Goal: Task Accomplishment & Management: Manage account settings

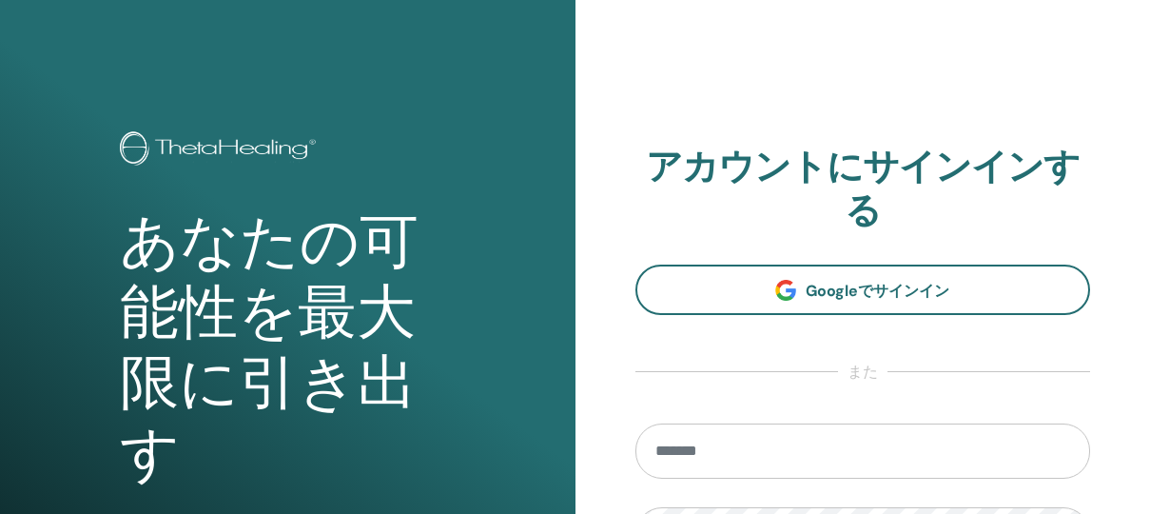
scroll to position [259, 0]
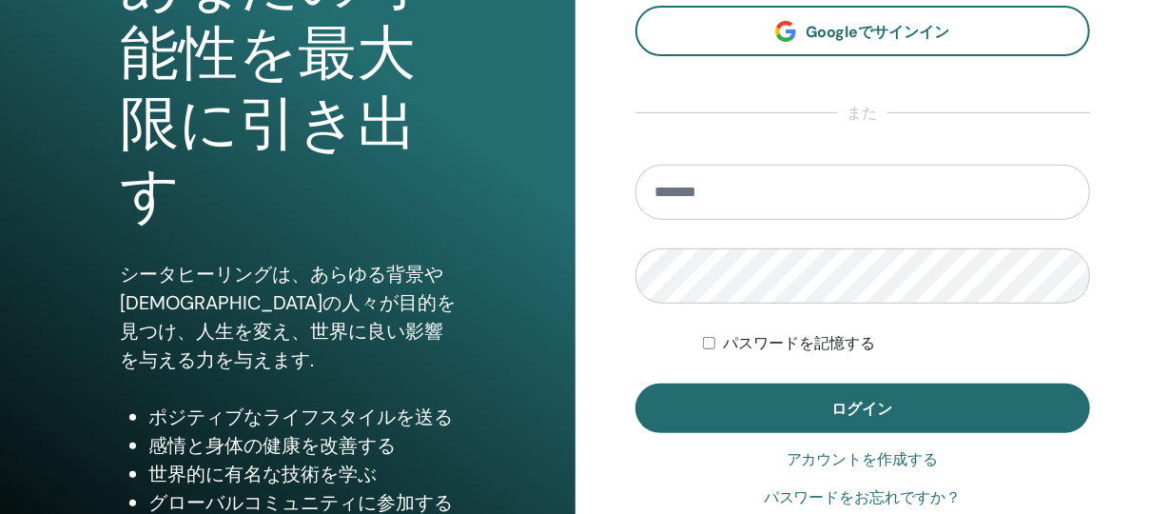
click at [803, 196] on input "email" at bounding box center [863, 192] width 456 height 55
type input "**********"
click at [635, 383] on button "ログイン" at bounding box center [863, 407] width 456 height 49
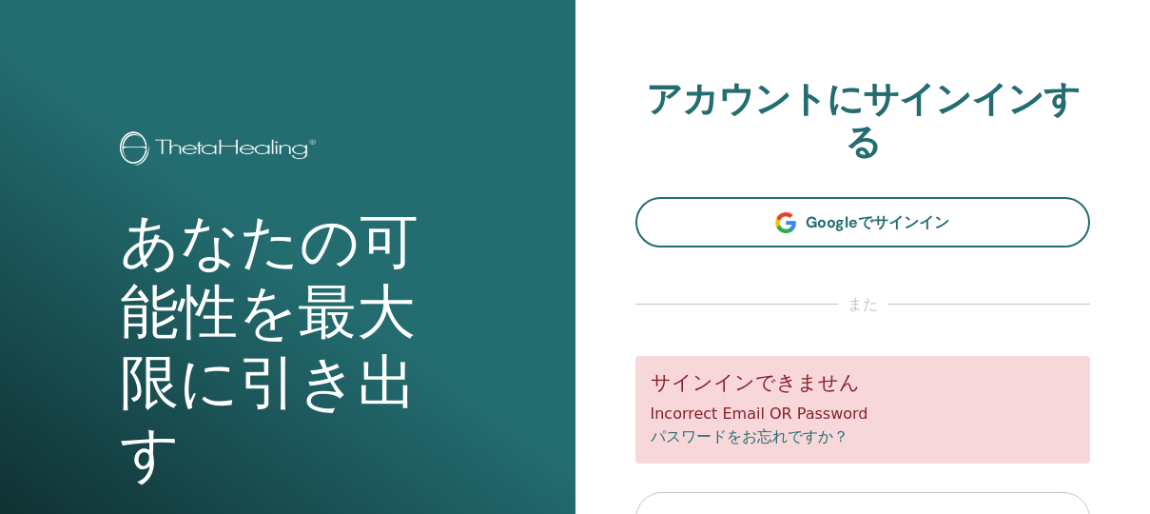
scroll to position [300, 0]
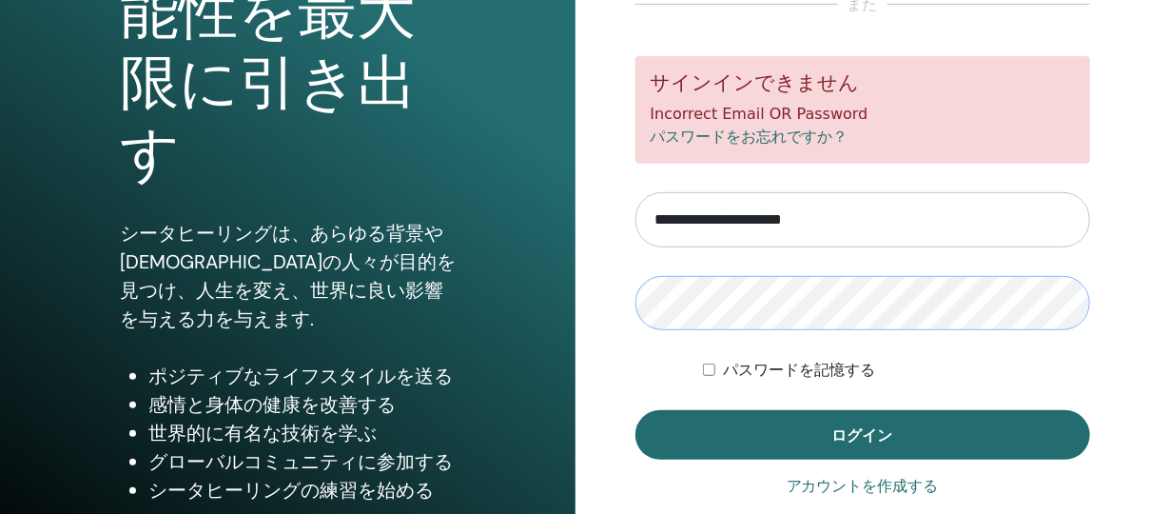
click at [635, 410] on button "ログイン" at bounding box center [863, 434] width 456 height 49
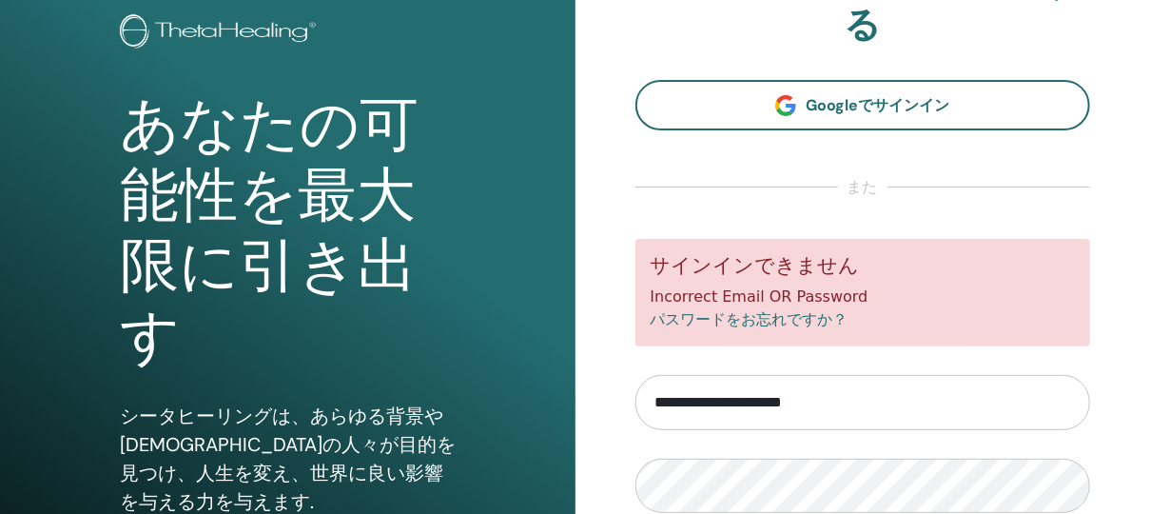
scroll to position [184, 0]
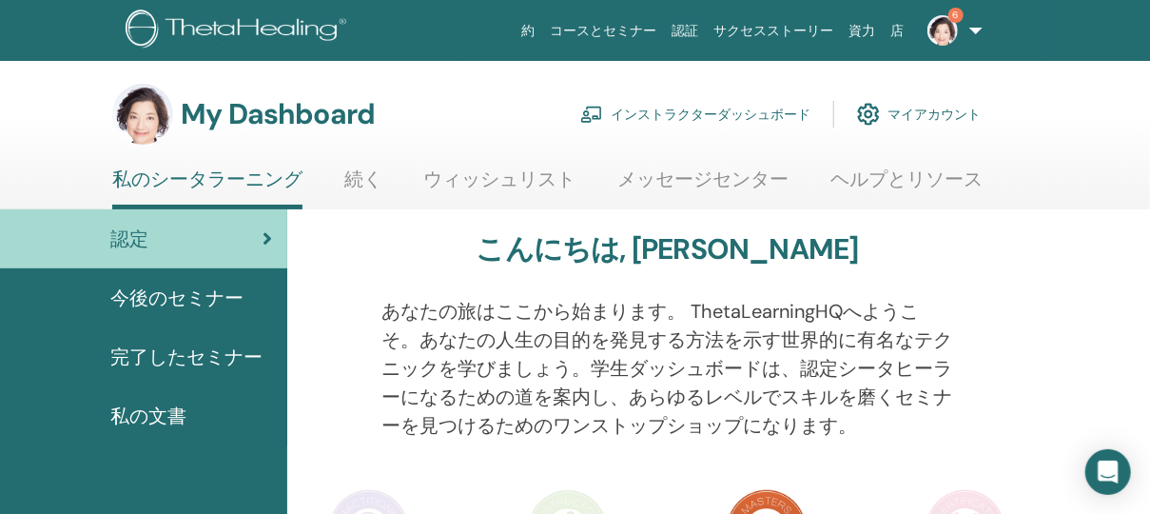
click at [677, 111] on link "インストラクターダッシュボード" at bounding box center [695, 114] width 230 height 42
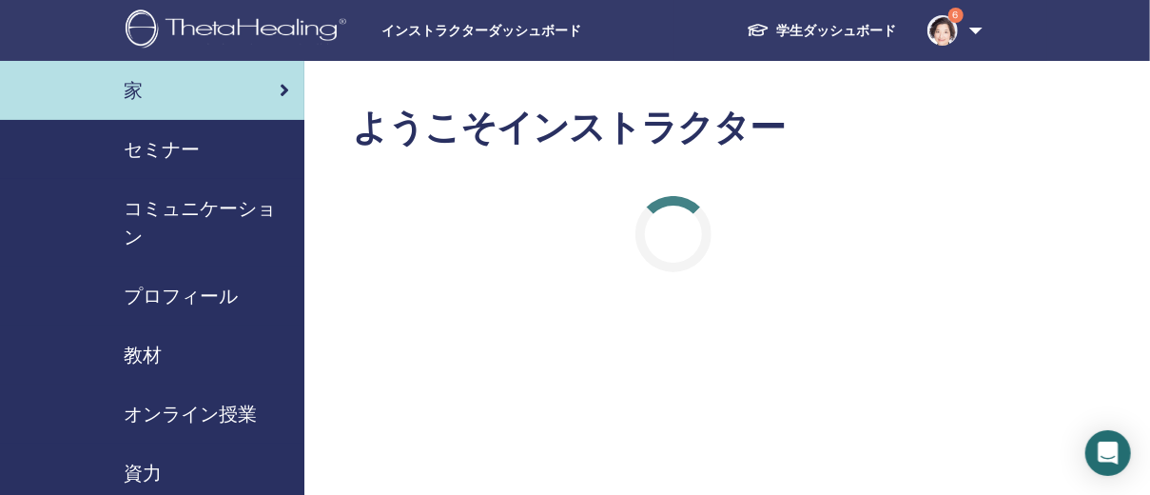
click at [167, 148] on span "セミナー" at bounding box center [162, 149] width 76 height 29
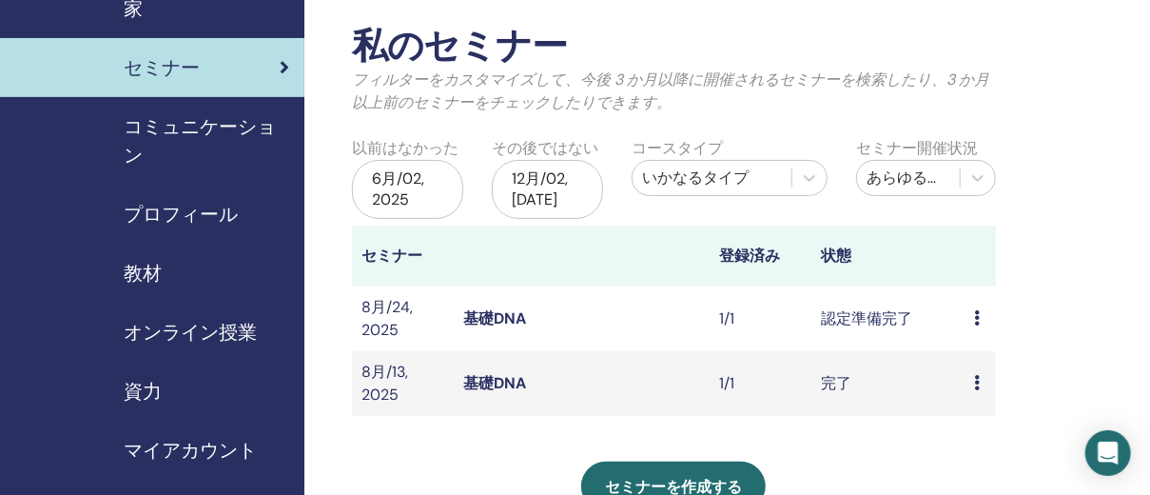
scroll to position [168, 0]
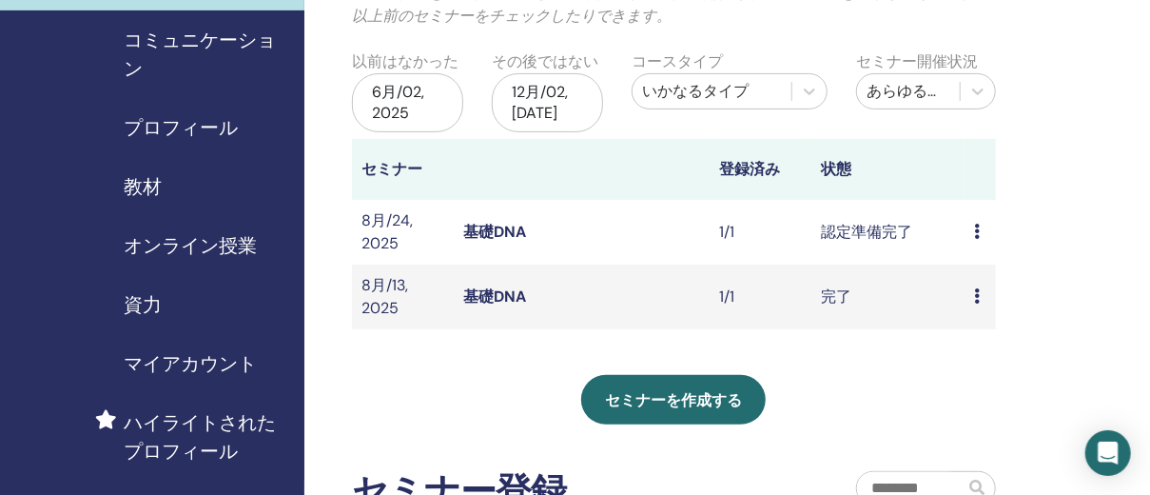
click at [977, 231] on icon at bounding box center [977, 230] width 6 height 15
click at [518, 223] on link "基礎DNA" at bounding box center [494, 232] width 63 height 20
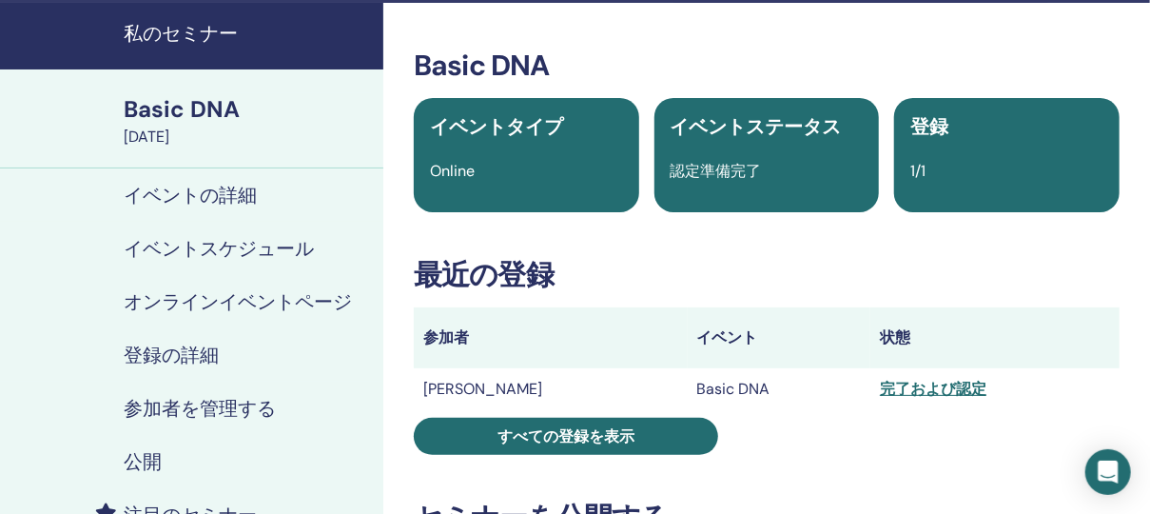
scroll to position [85, 0]
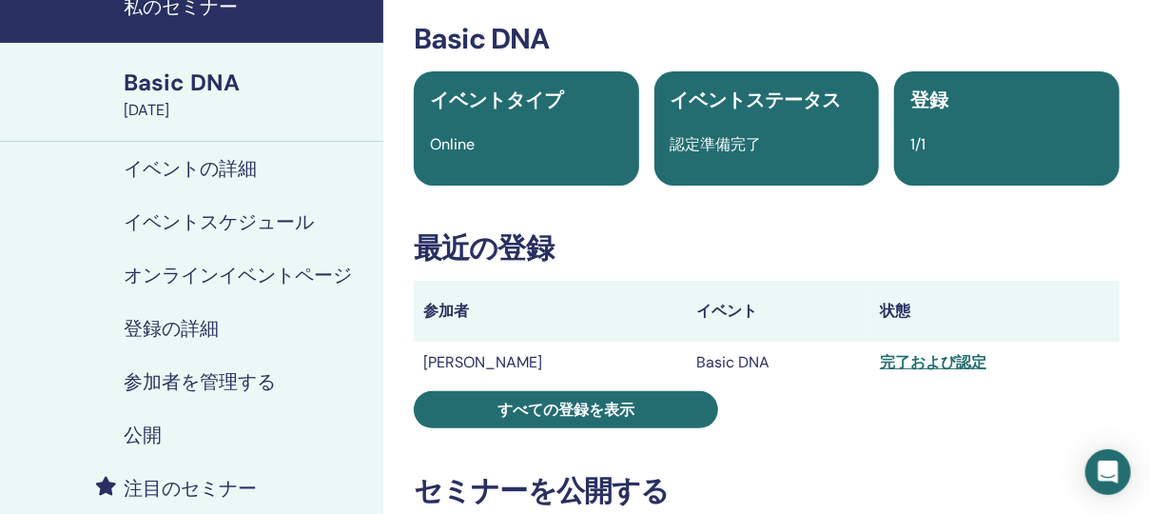
click at [962, 365] on div "完了および認定" at bounding box center [995, 362] width 230 height 23
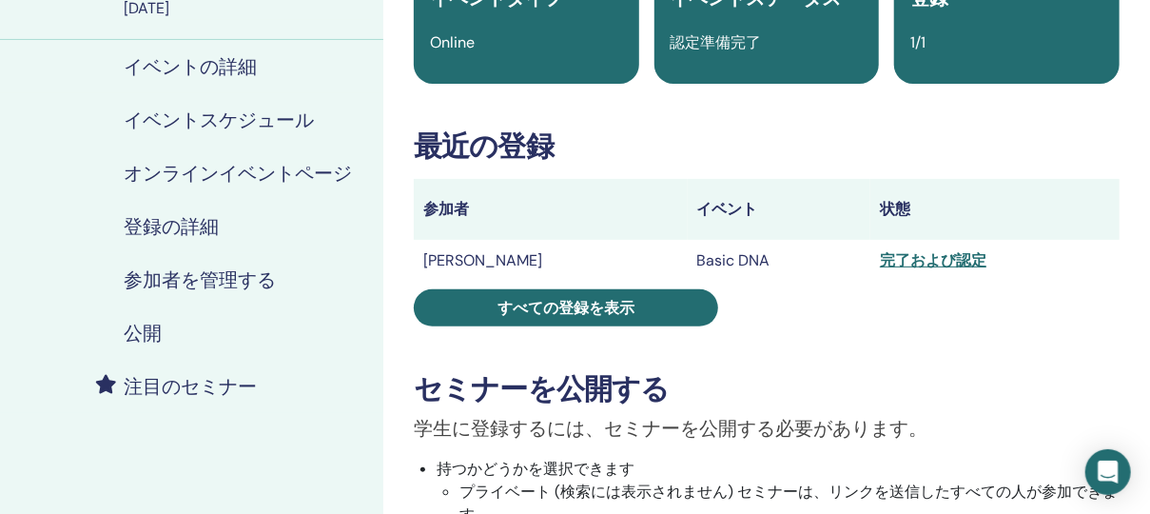
scroll to position [253, 0]
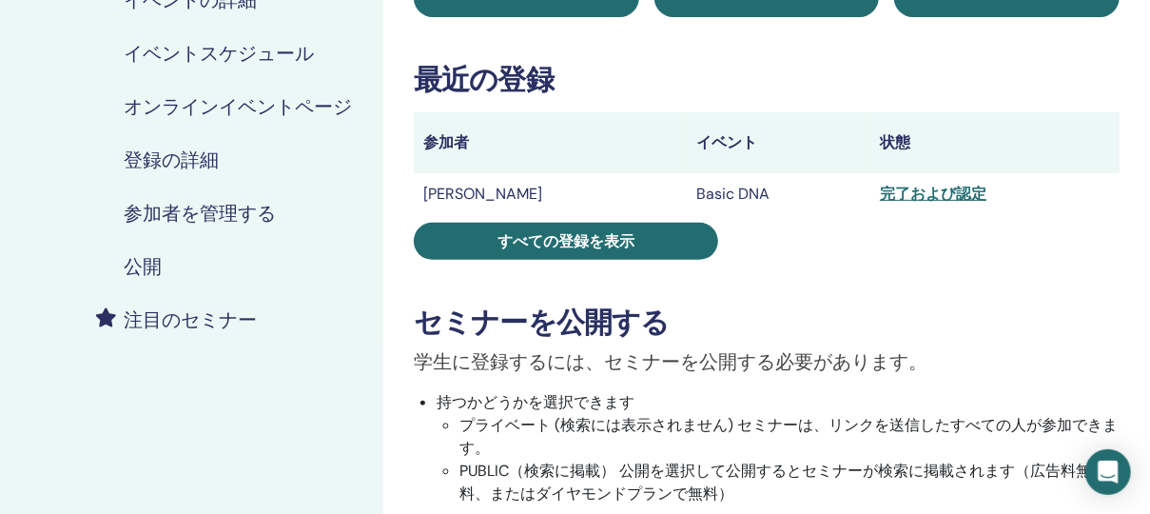
click at [902, 190] on div "完了および認定" at bounding box center [995, 194] width 230 height 23
click at [936, 192] on div "完了および認定" at bounding box center [995, 194] width 230 height 23
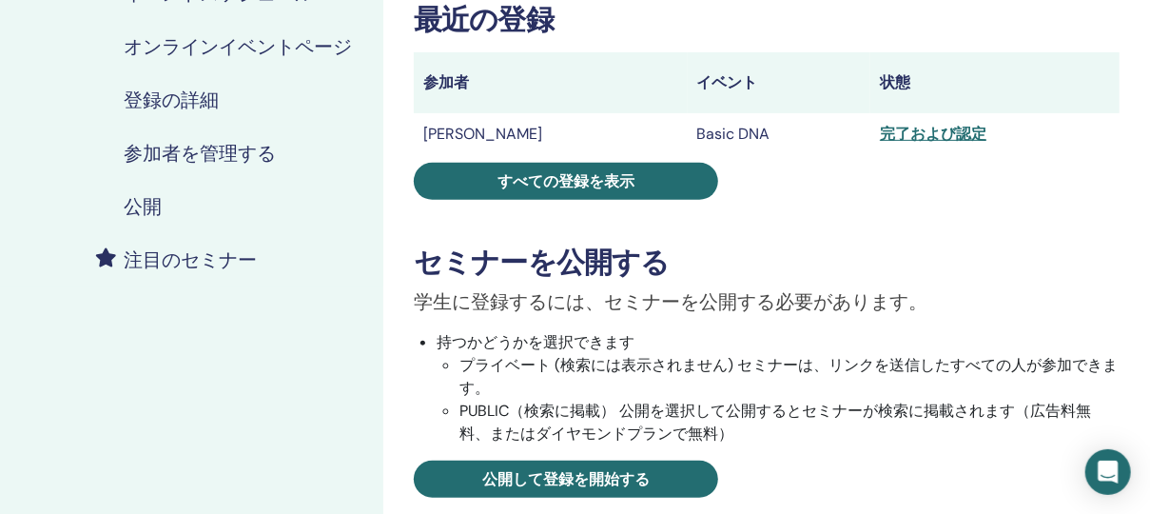
scroll to position [338, 0]
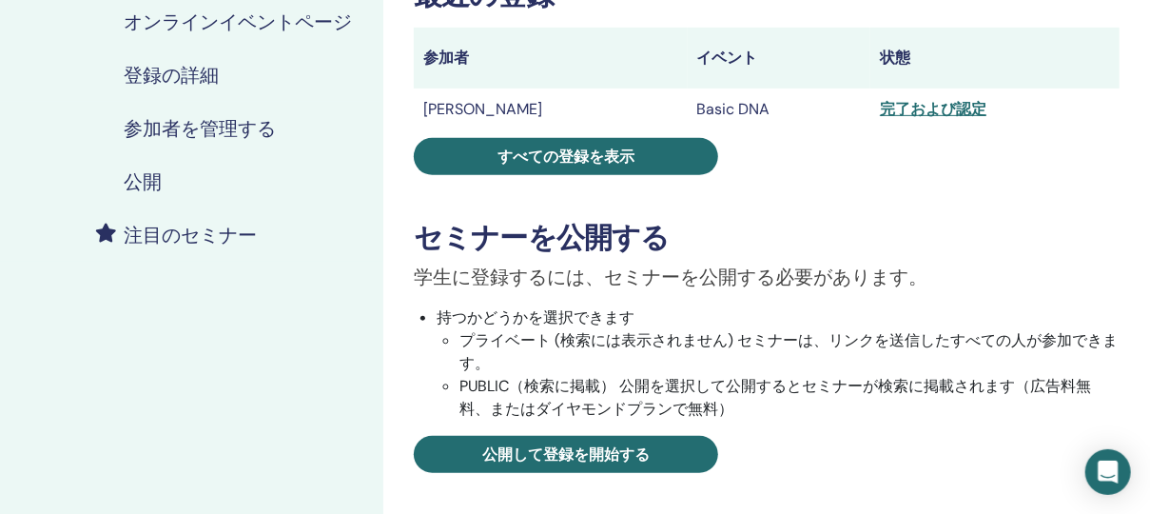
click at [904, 88] on td "完了および認定" at bounding box center [994, 109] width 249 height 42
click at [905, 110] on div "完了および認定" at bounding box center [995, 109] width 230 height 23
click at [201, 129] on h4 "参加者を管理する" at bounding box center [200, 128] width 152 height 23
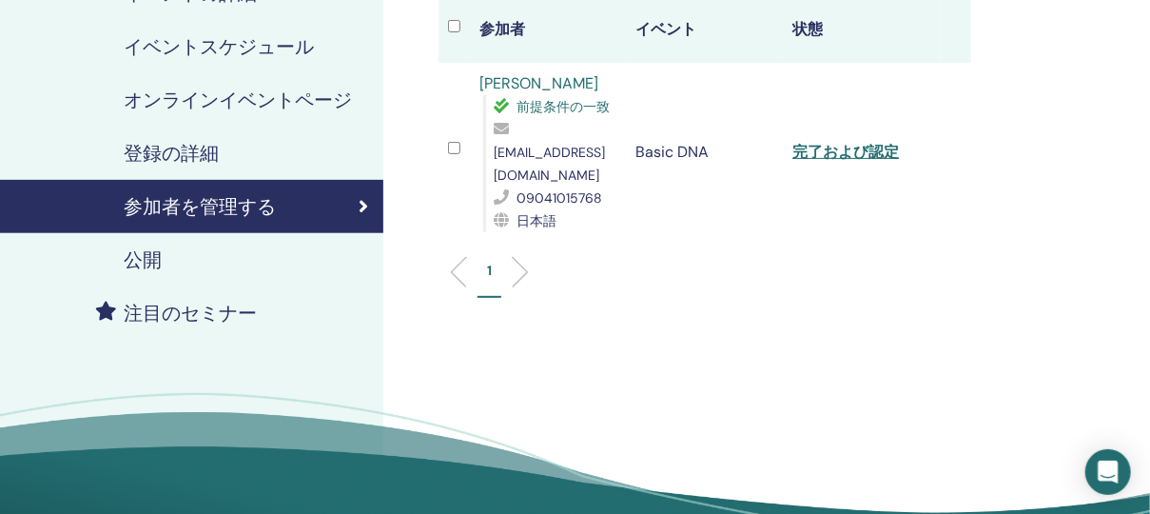
scroll to position [168, 0]
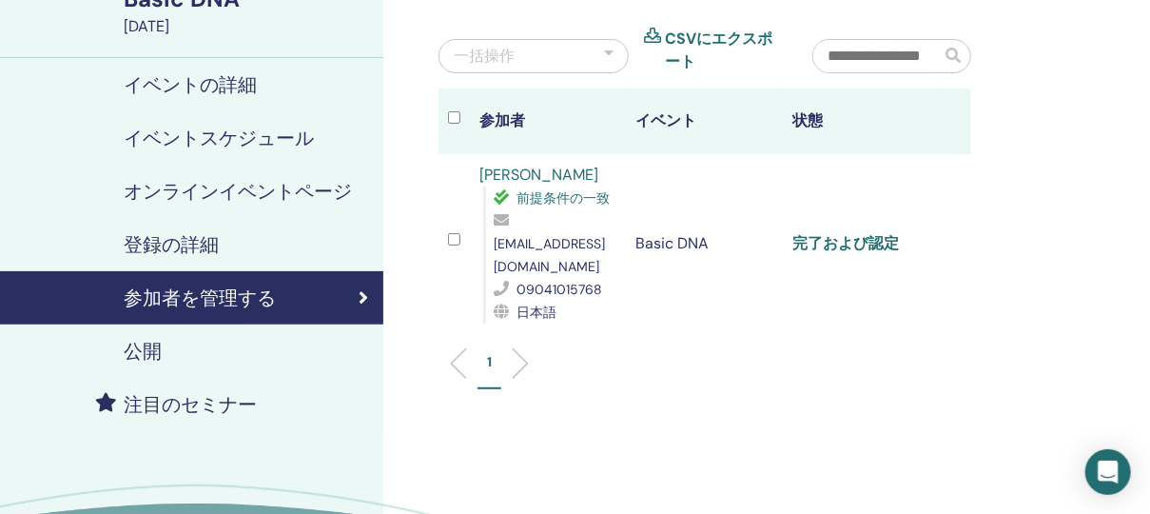
click at [848, 234] on link "完了および認定" at bounding box center [845, 243] width 107 height 20
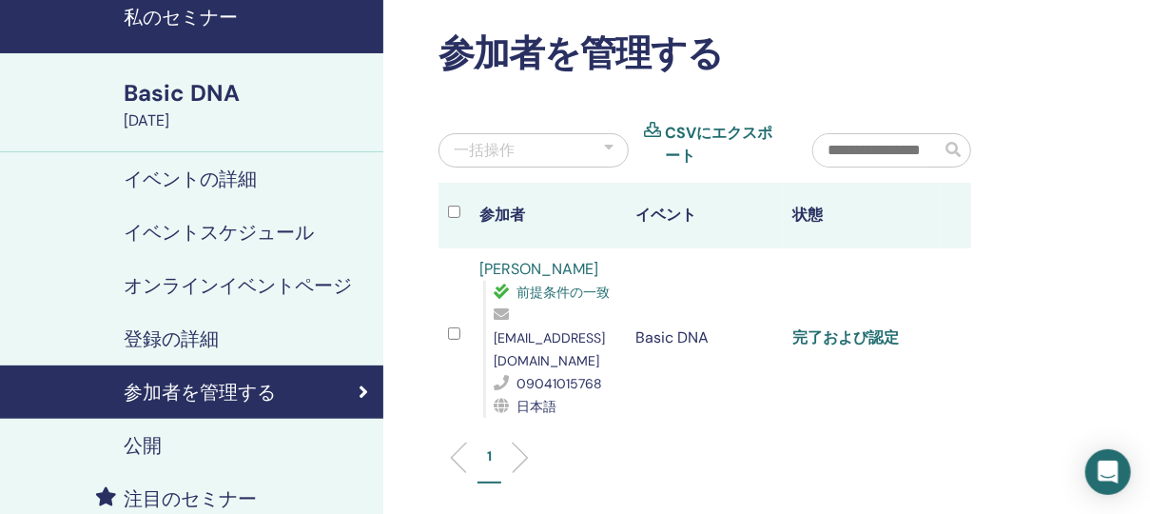
scroll to position [0, 0]
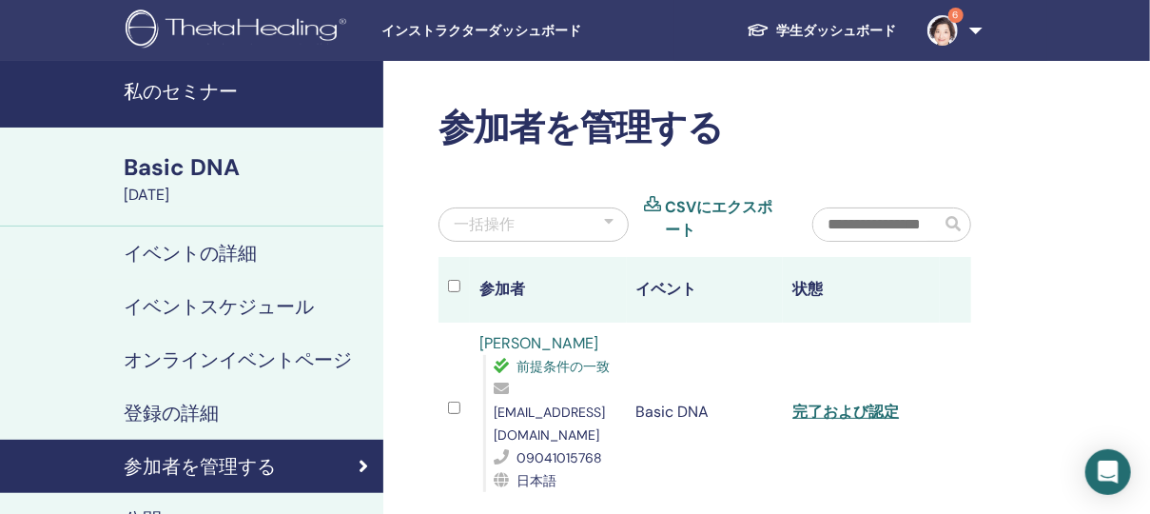
click at [200, 93] on h4 "私のセミナー" at bounding box center [248, 91] width 248 height 23
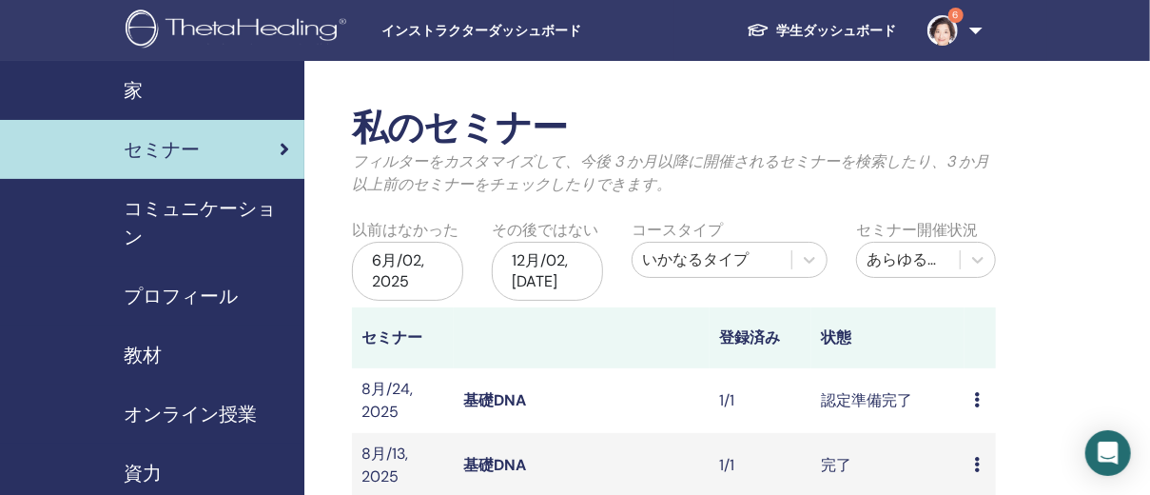
click at [261, 24] on img at bounding box center [239, 31] width 227 height 43
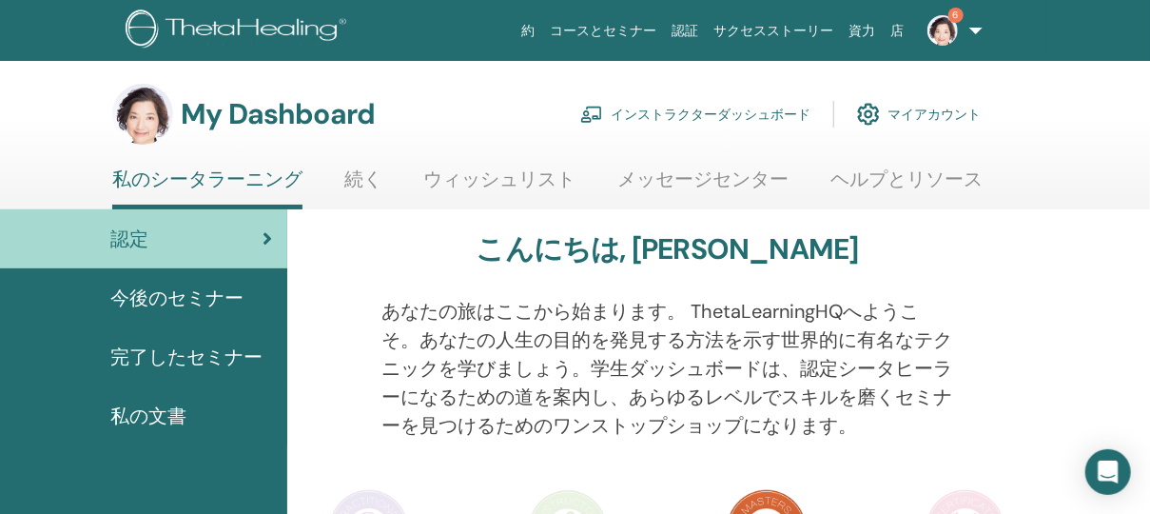
click at [747, 113] on link "インストラクターダッシュボード" at bounding box center [695, 114] width 230 height 42
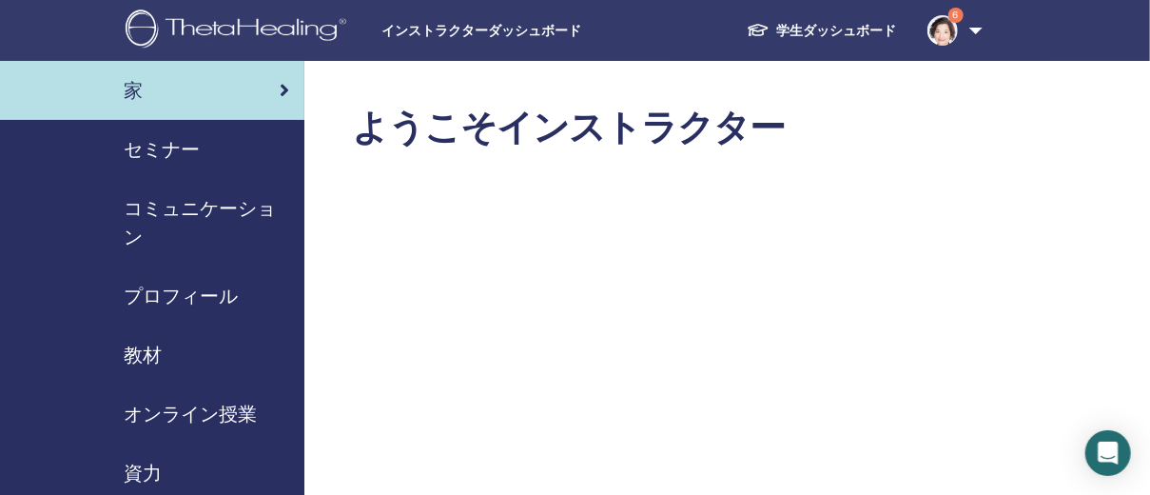
click at [181, 153] on span "セミナー" at bounding box center [162, 149] width 76 height 29
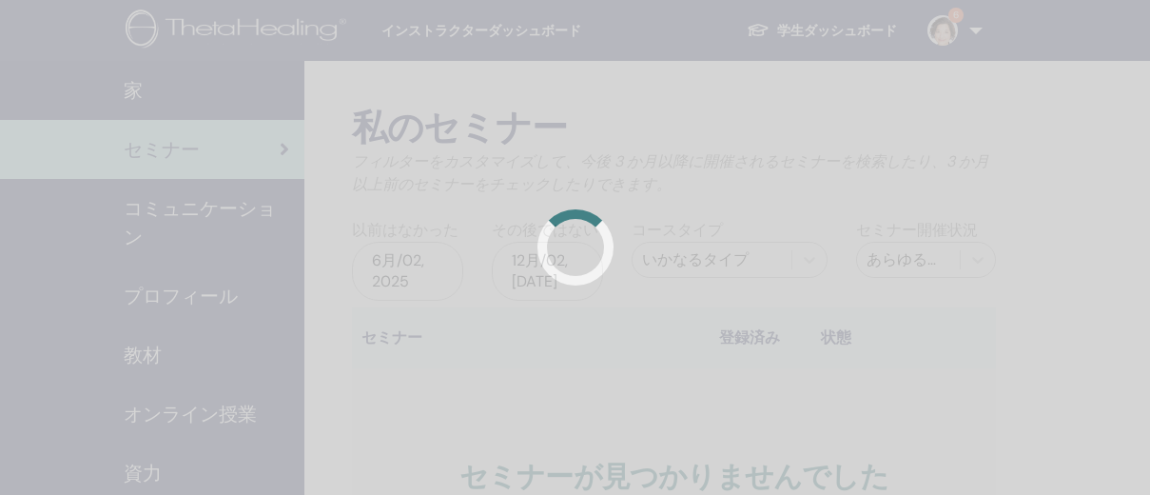
scroll to position [85, 0]
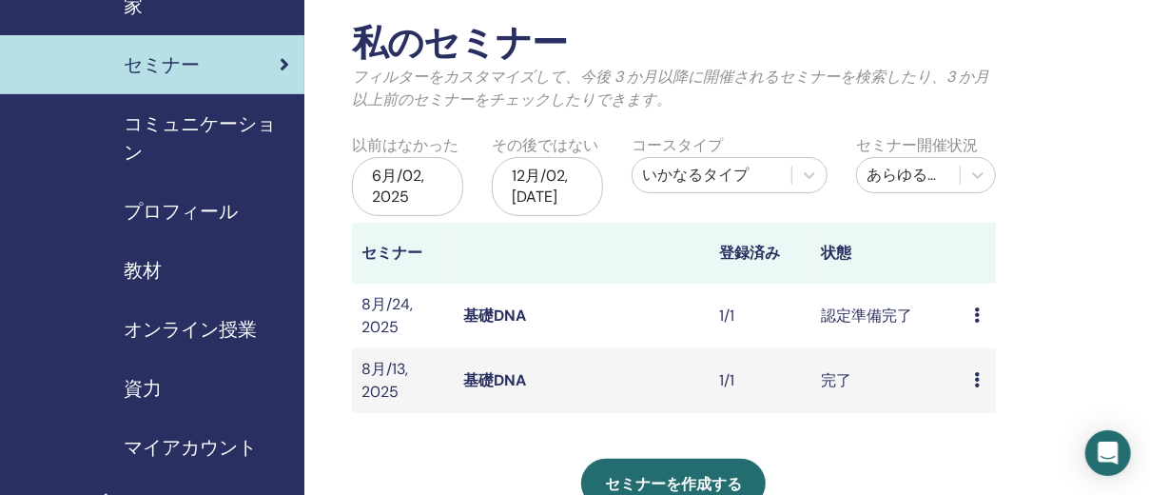
click at [507, 317] on link "基礎DNA" at bounding box center [494, 315] width 63 height 20
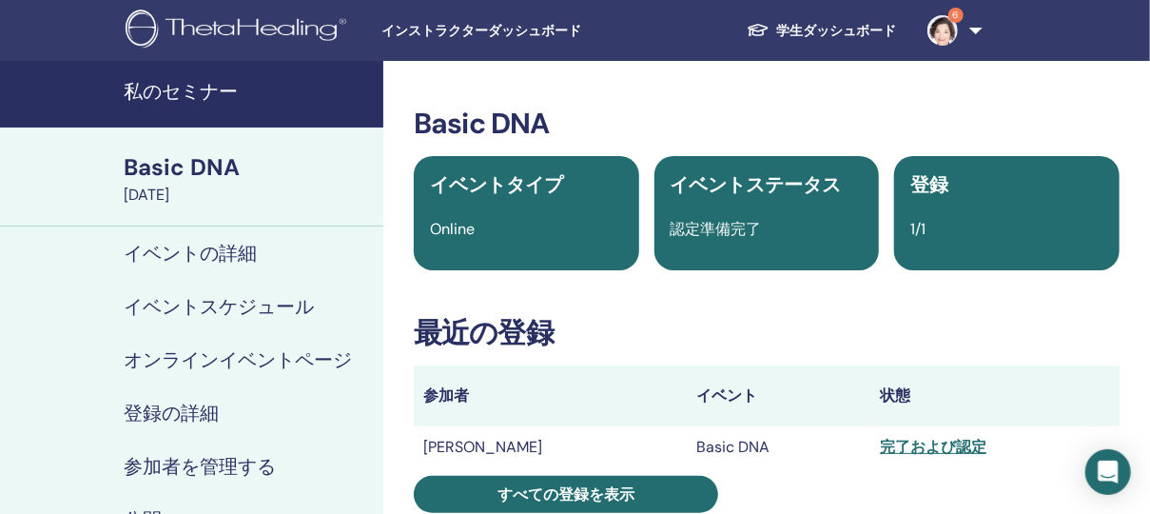
click at [825, 23] on link "学生ダッシュボード" at bounding box center [821, 30] width 181 height 35
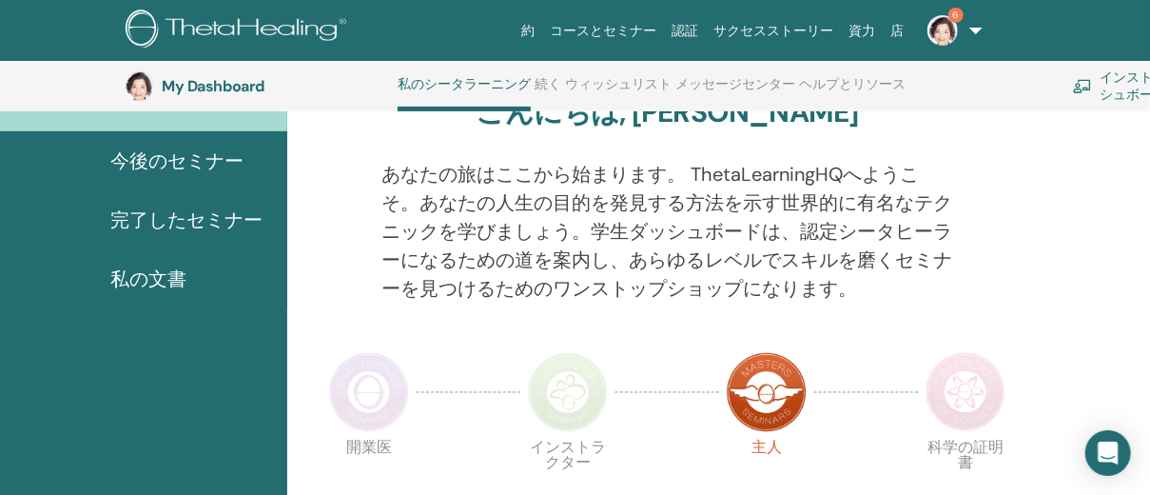
scroll to position [302, 0]
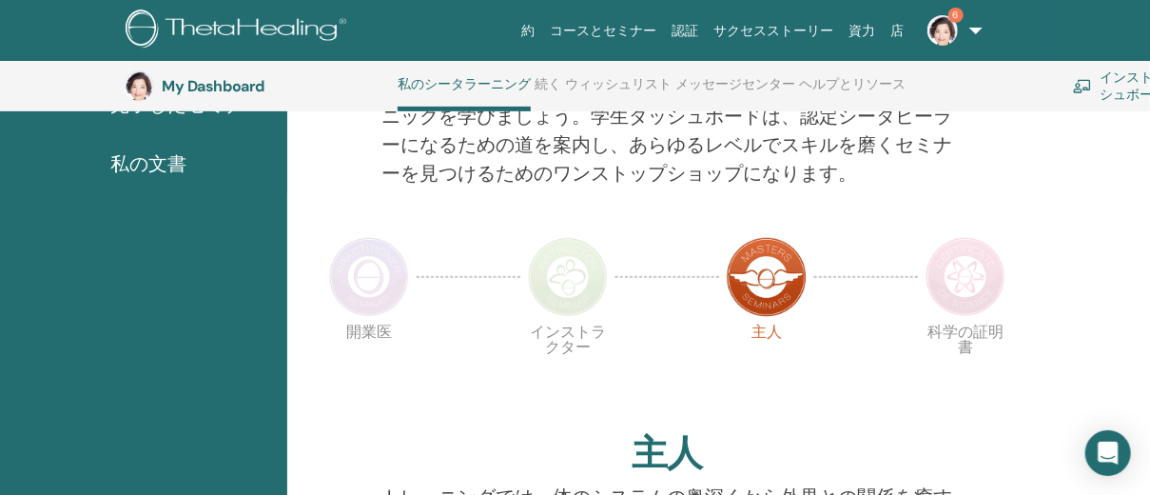
click at [758, 274] on img at bounding box center [767, 277] width 80 height 80
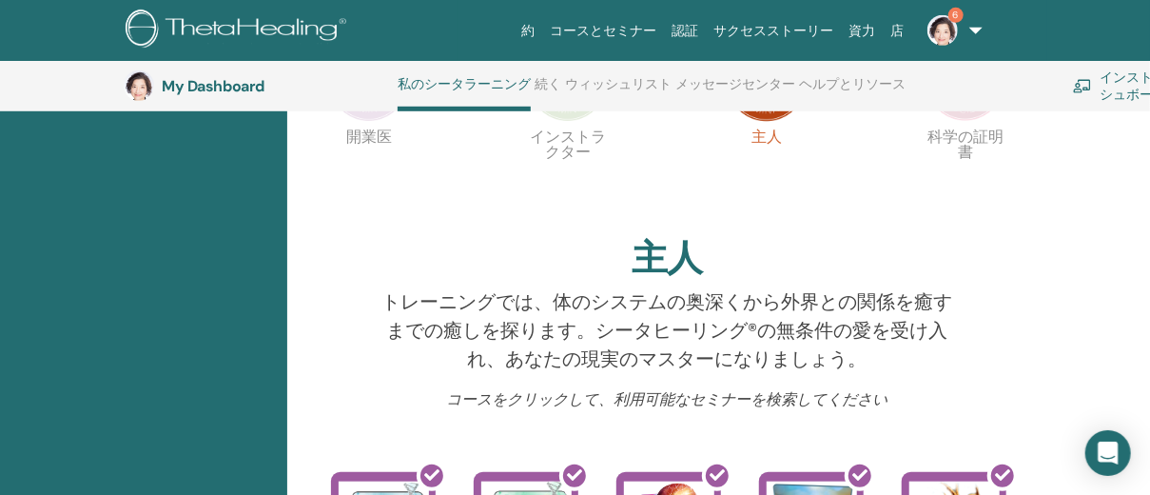
scroll to position [388, 0]
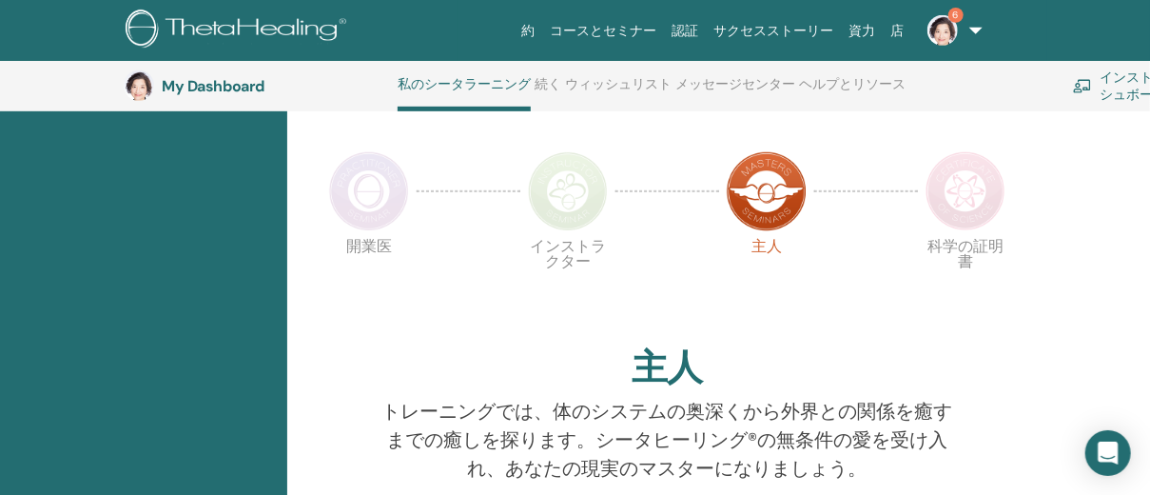
click at [979, 190] on img at bounding box center [965, 191] width 80 height 80
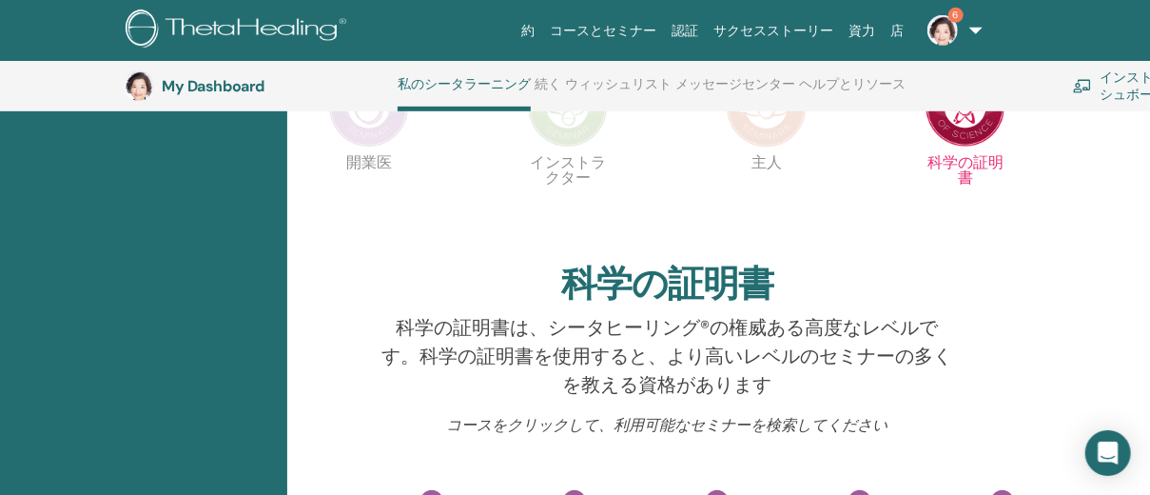
scroll to position [302, 0]
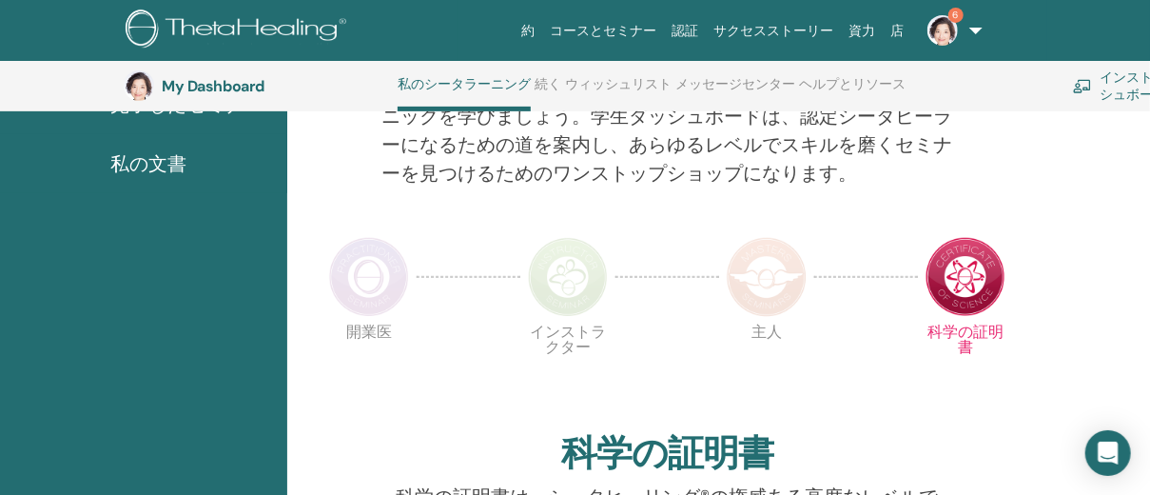
click at [750, 282] on img at bounding box center [767, 277] width 80 height 80
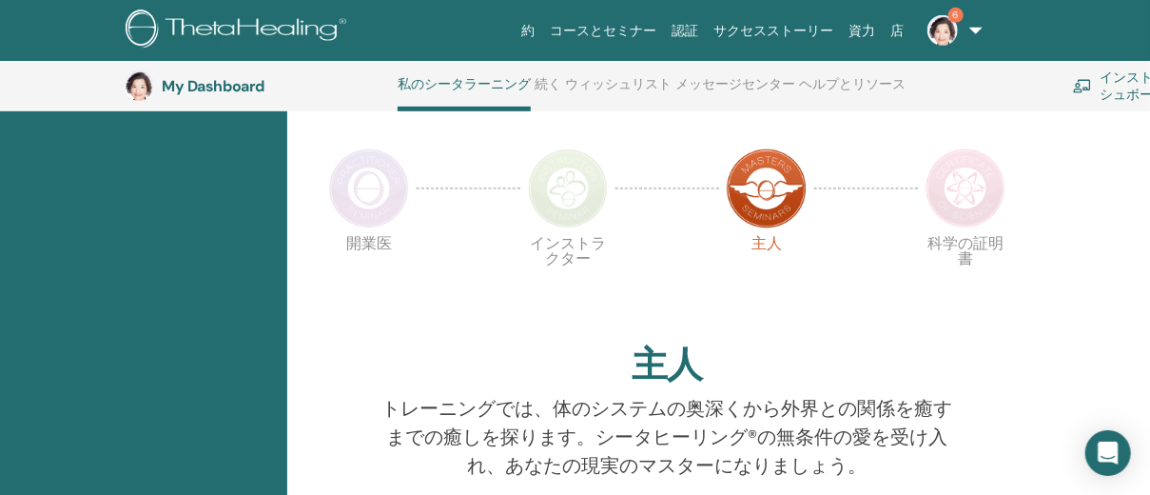
scroll to position [302, 0]
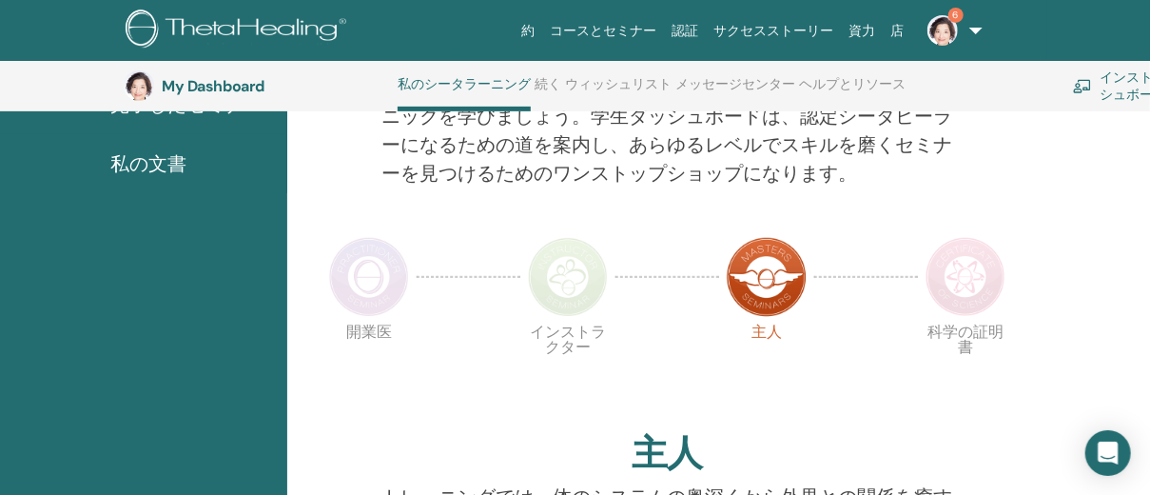
click at [966, 279] on img at bounding box center [965, 277] width 80 height 80
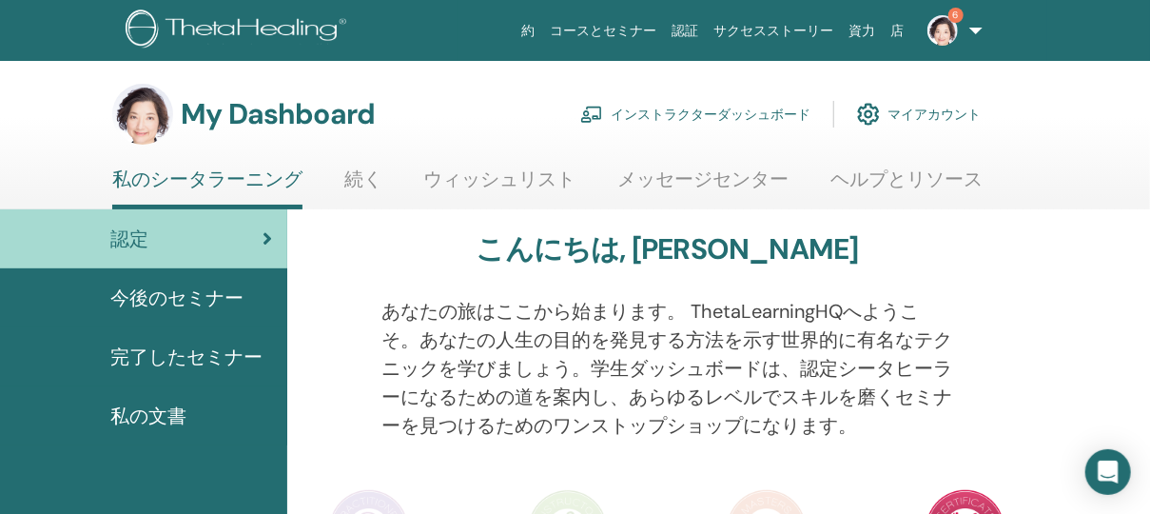
click at [183, 350] on span "完了したセミナー" at bounding box center [186, 356] width 152 height 29
